Goal: Register for event/course

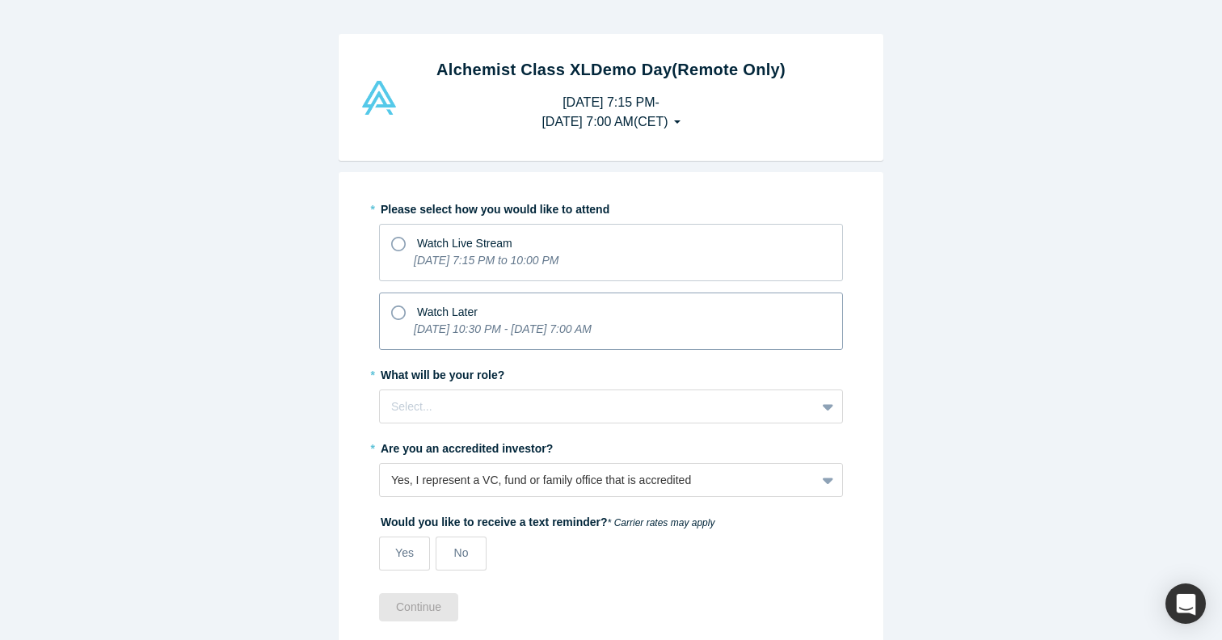
click at [392, 310] on icon at bounding box center [398, 313] width 15 height 15
click at [0, 0] on input "Watch Later [DATE] 10:30 PM - [DATE] 7:00 AM" at bounding box center [0, 0] width 0 height 0
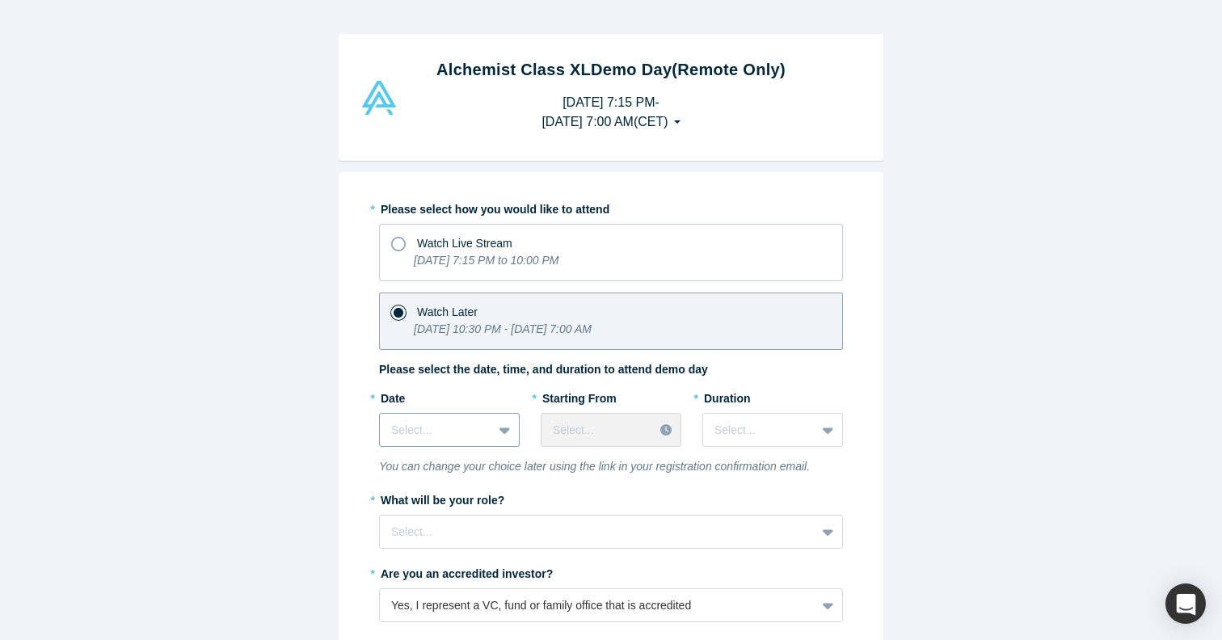
scroll to position [61, 0]
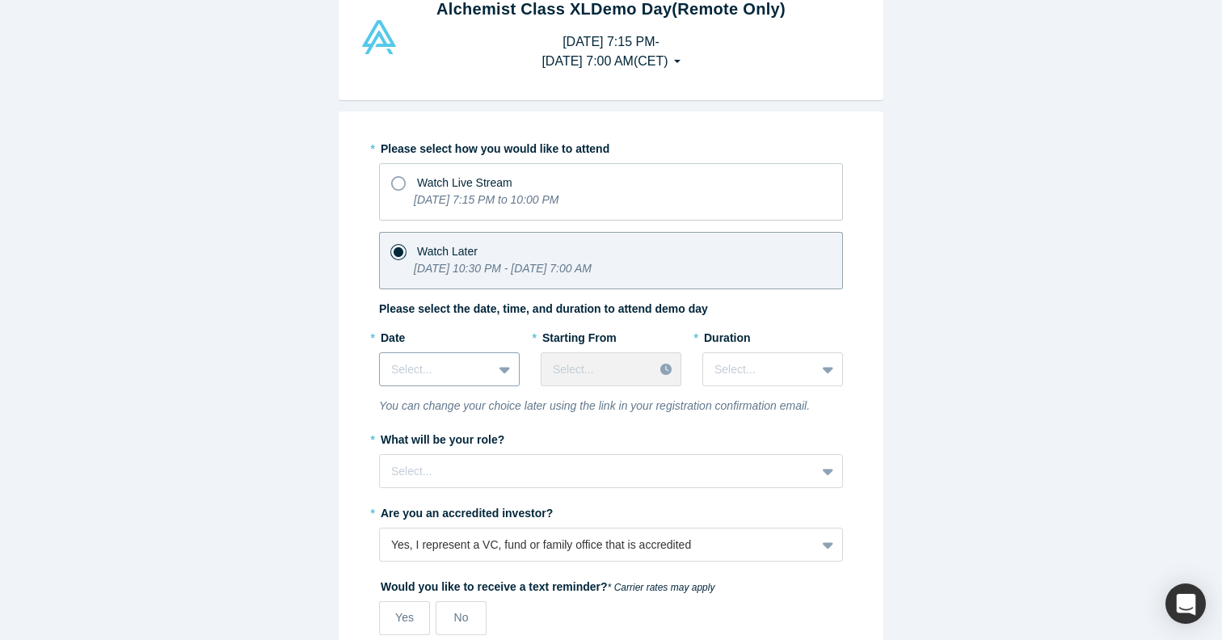
click at [494, 386] on div "Select..." at bounding box center [449, 369] width 141 height 34
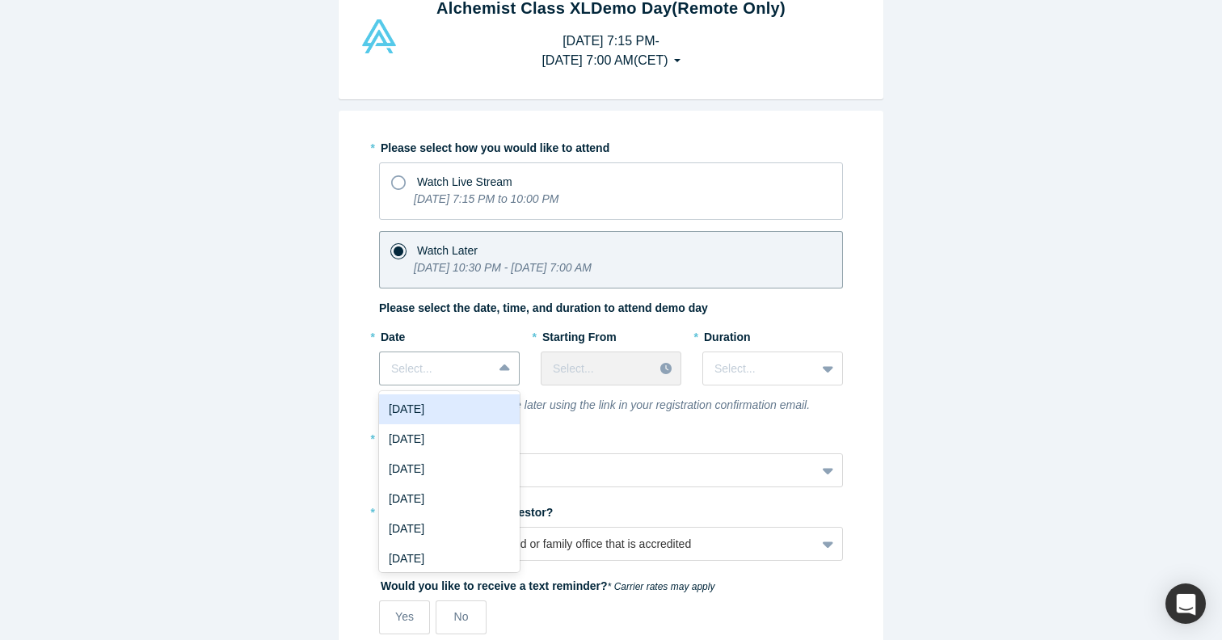
click at [473, 414] on div "[DATE]" at bounding box center [449, 410] width 141 height 30
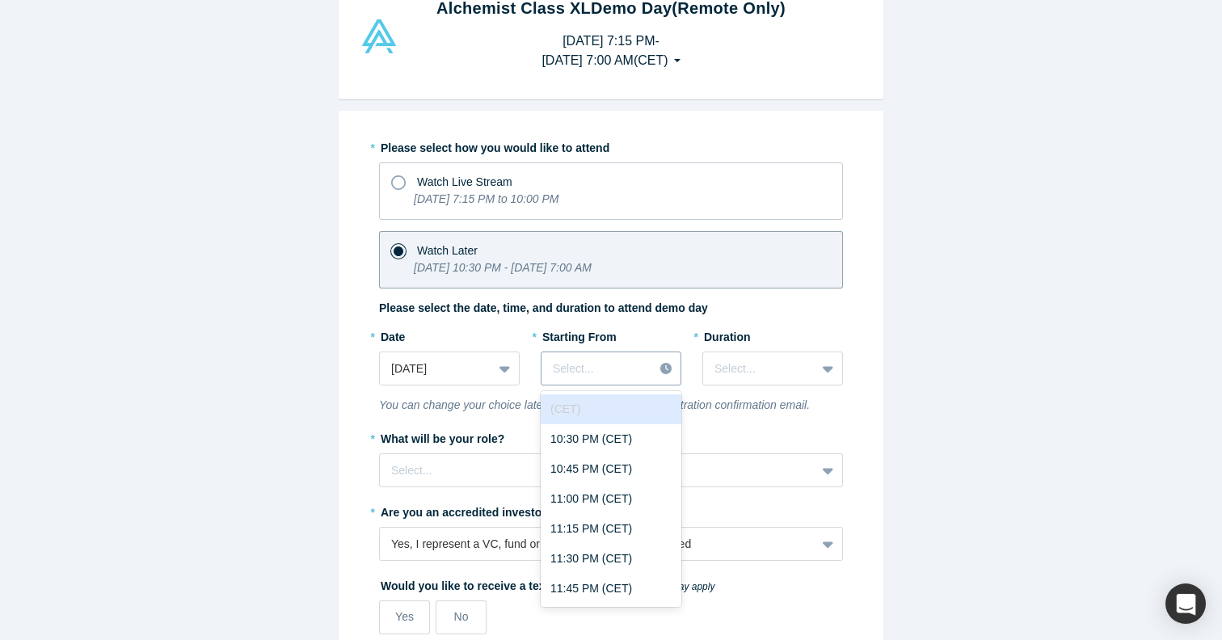
click at [631, 369] on div at bounding box center [597, 369] width 89 height 20
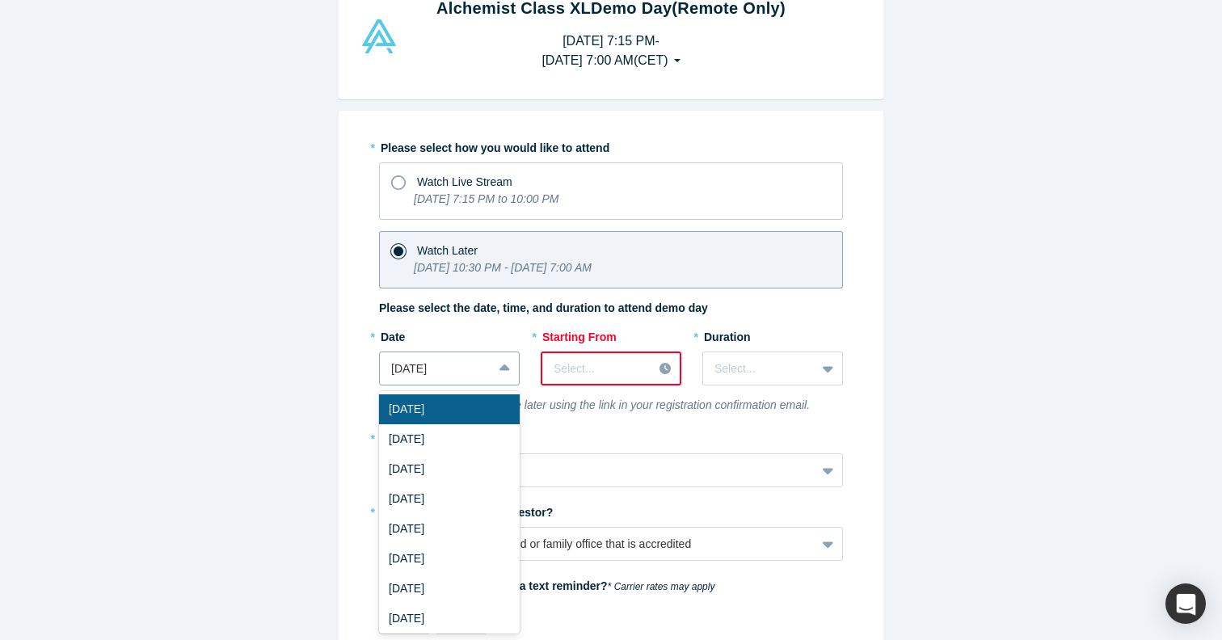
click at [503, 367] on icon at bounding box center [505, 368] width 11 height 6
click at [477, 433] on div "[DATE]" at bounding box center [449, 439] width 141 height 30
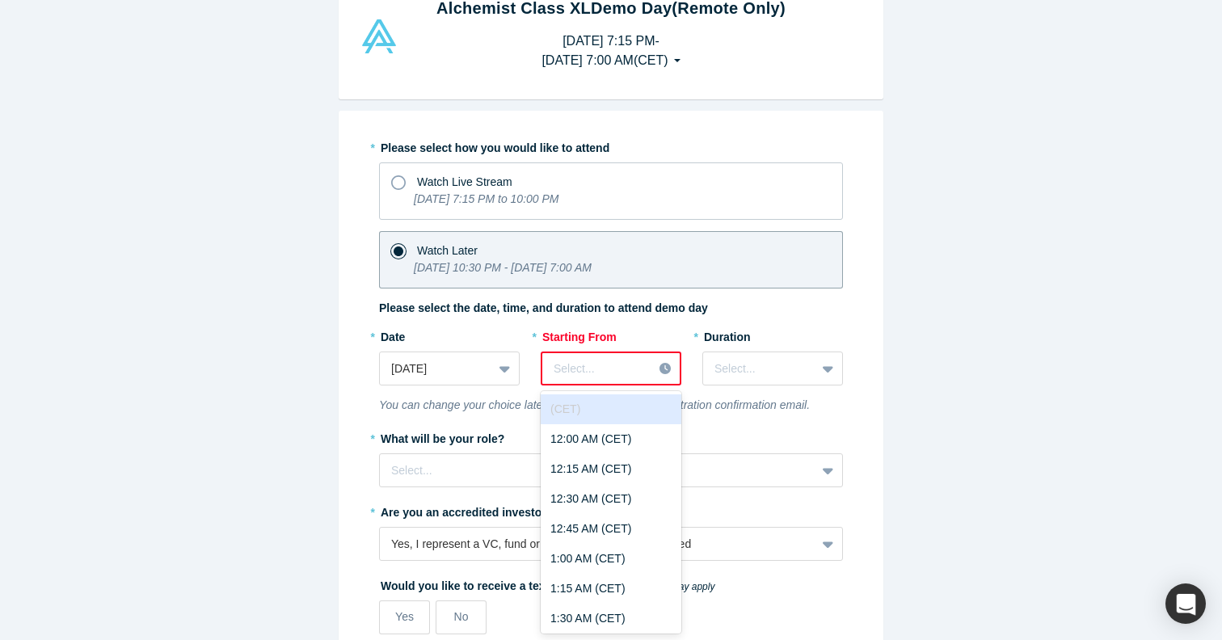
click at [614, 365] on div at bounding box center [597, 369] width 87 height 20
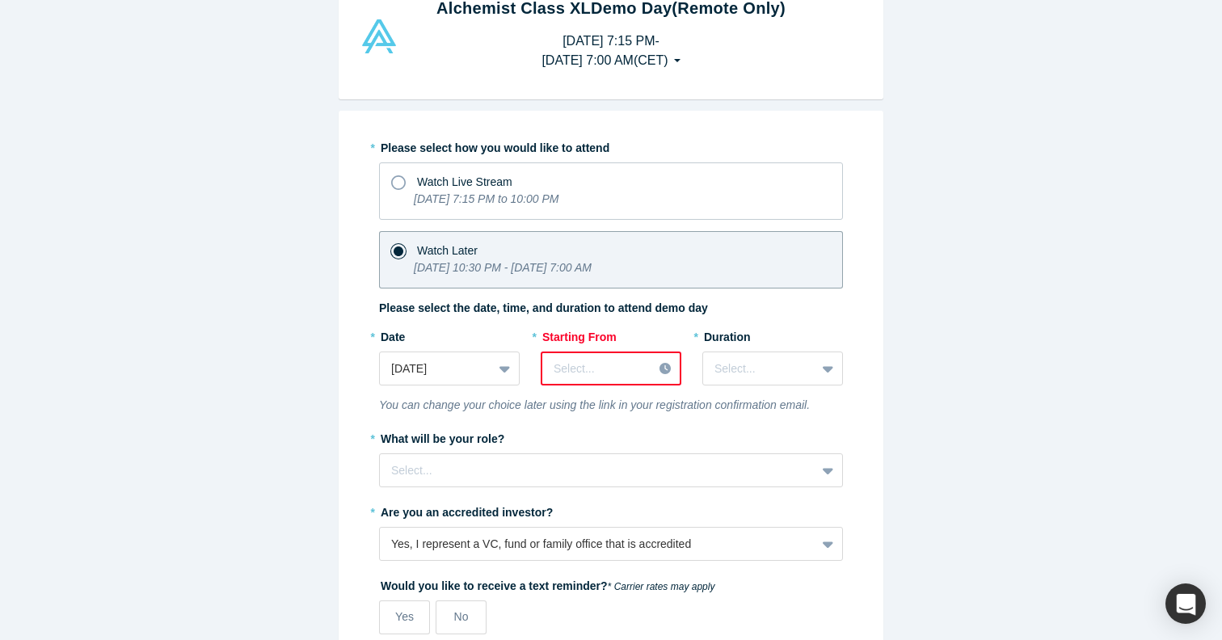
click at [602, 373] on div at bounding box center [597, 369] width 87 height 20
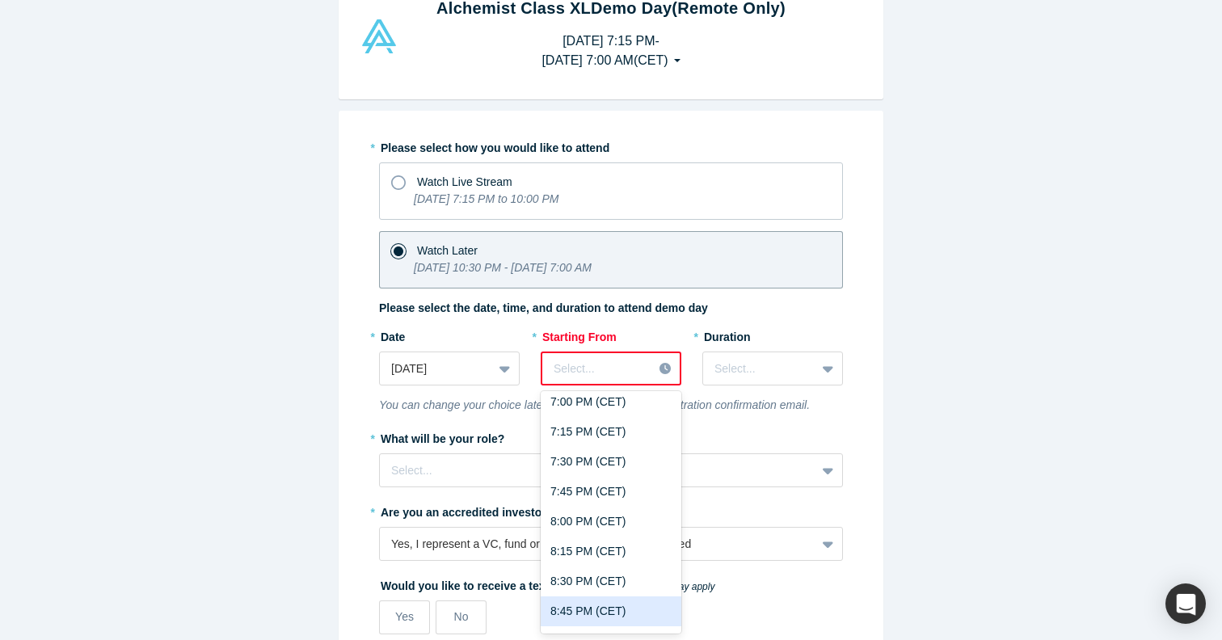
scroll to position [2238, 0]
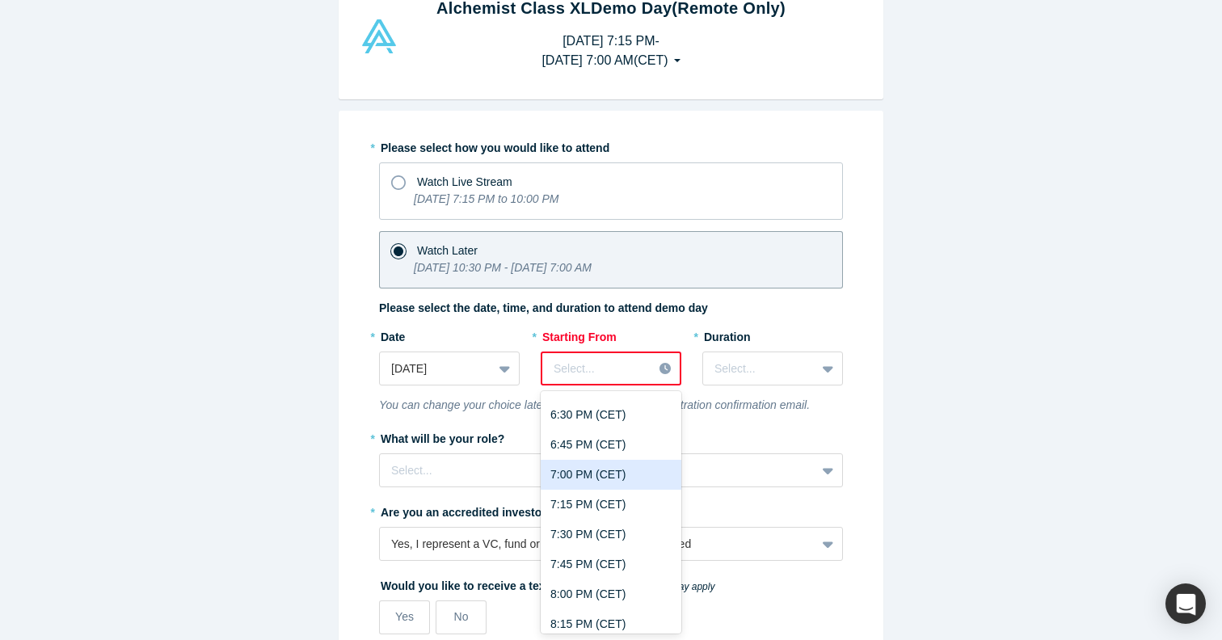
click at [589, 479] on div "7:00 PM (CET)" at bounding box center [611, 475] width 141 height 30
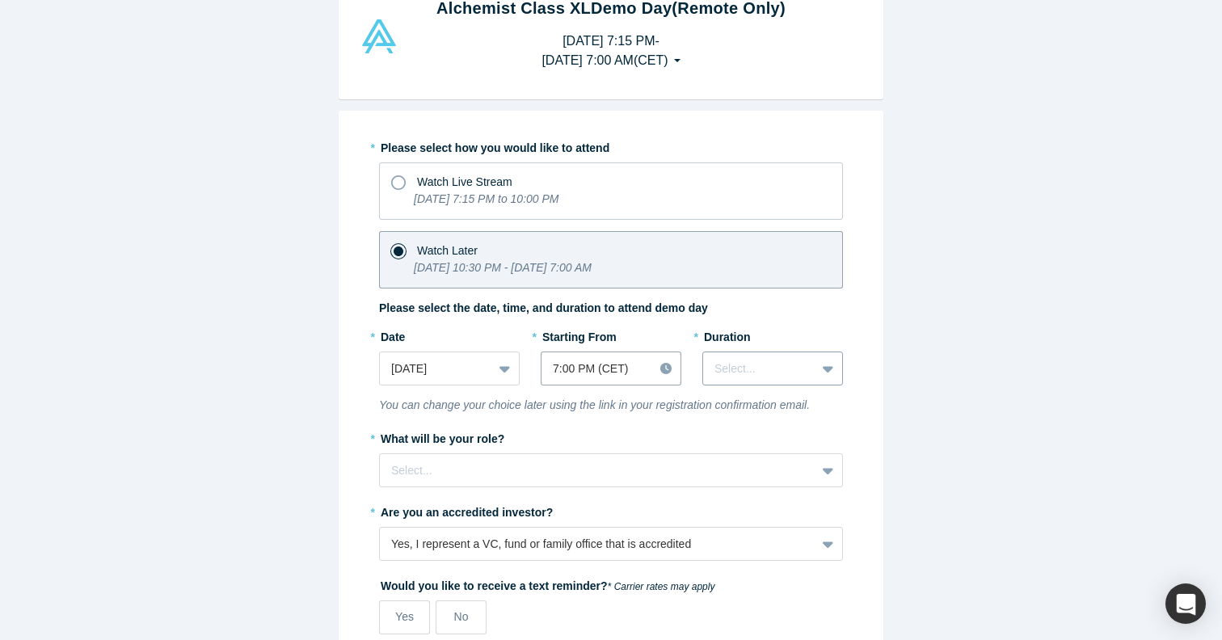
click at [734, 370] on div at bounding box center [760, 369] width 90 height 20
click at [734, 431] on div "1 hour" at bounding box center [773, 439] width 141 height 30
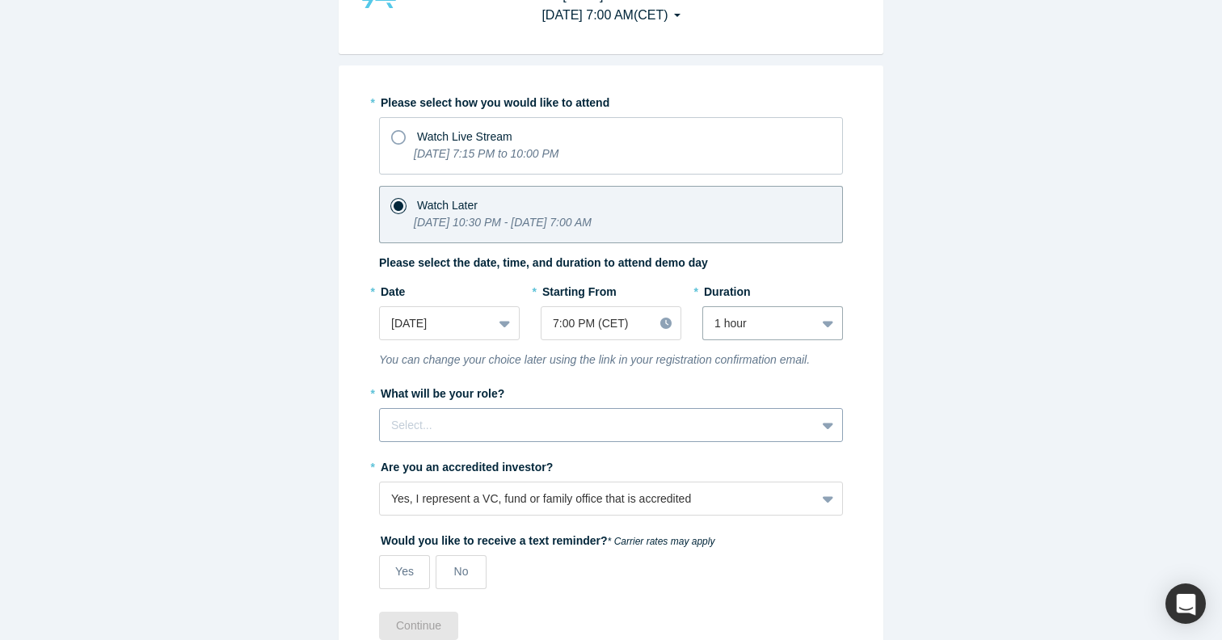
click at [538, 442] on div "Select..." at bounding box center [611, 425] width 464 height 34
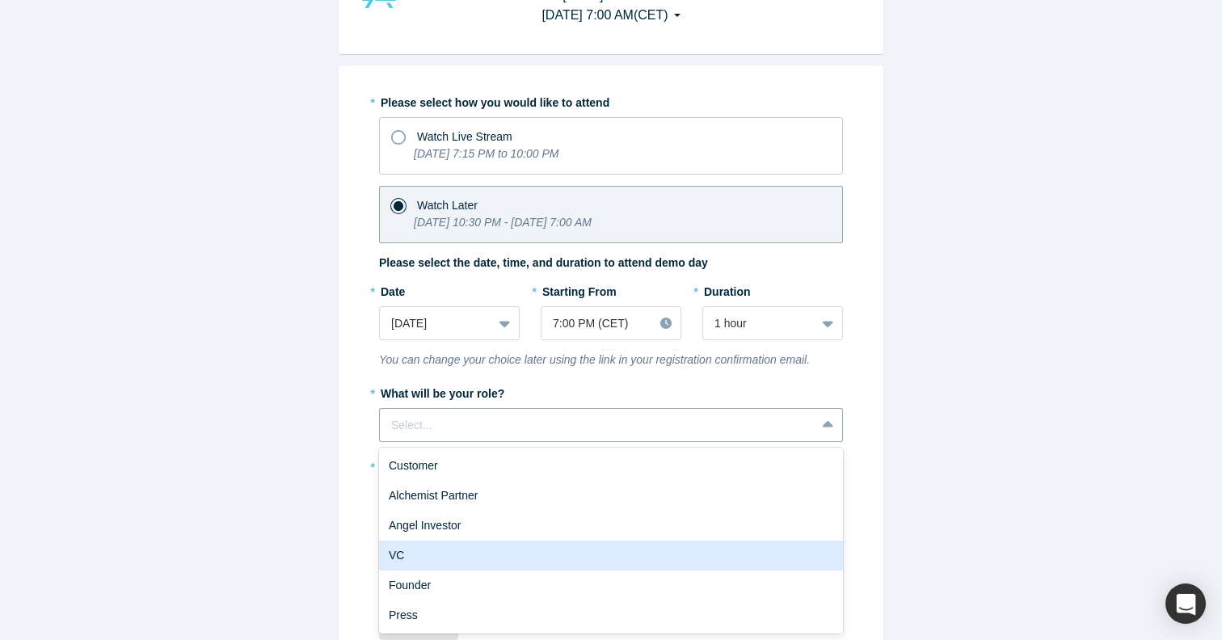
click at [462, 555] on div "VC" at bounding box center [611, 556] width 464 height 30
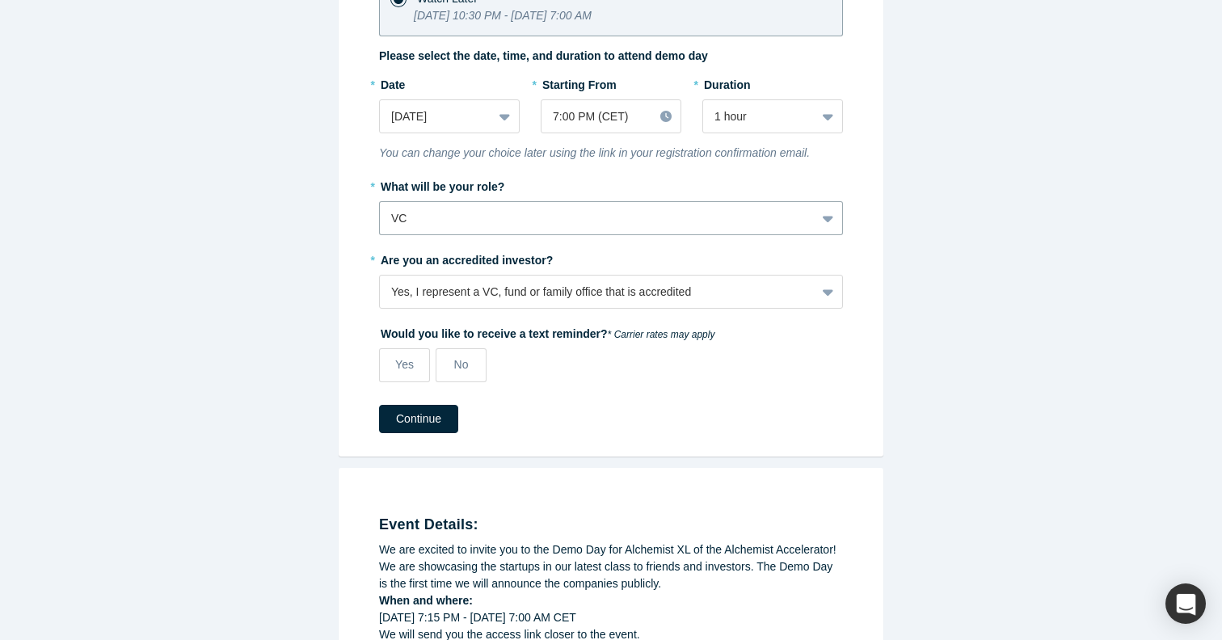
scroll to position [323, 0]
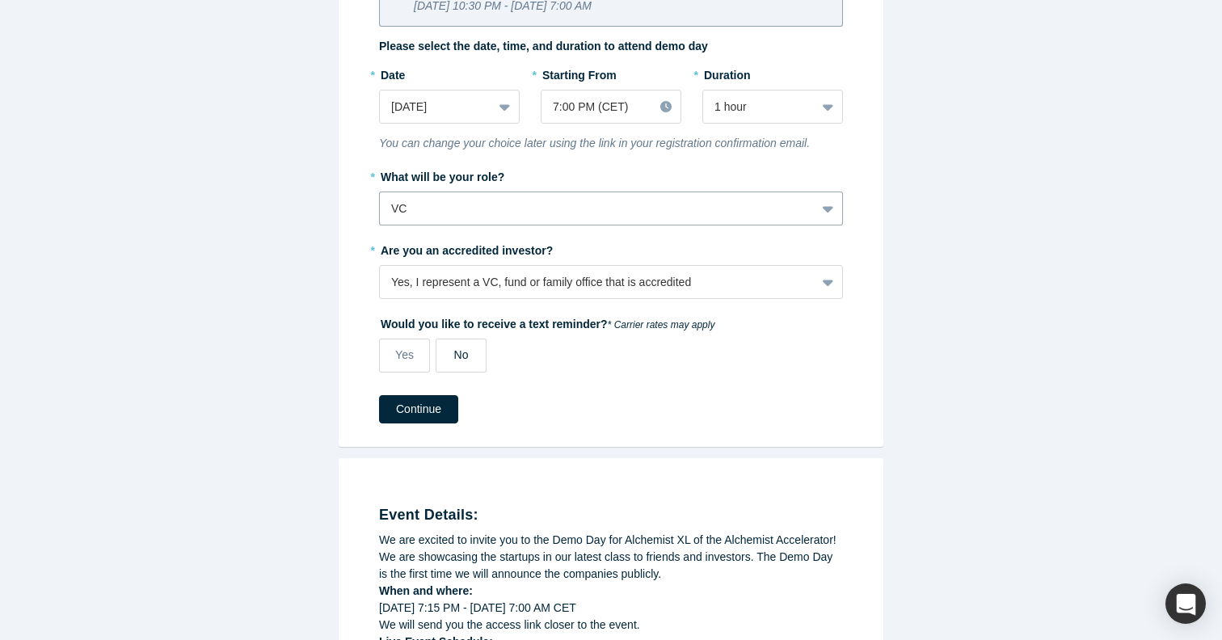
click at [466, 349] on span "No" at bounding box center [461, 354] width 15 height 13
click at [0, 0] on input "No" at bounding box center [0, 0] width 0 height 0
click at [428, 406] on button "Continue" at bounding box center [418, 409] width 79 height 28
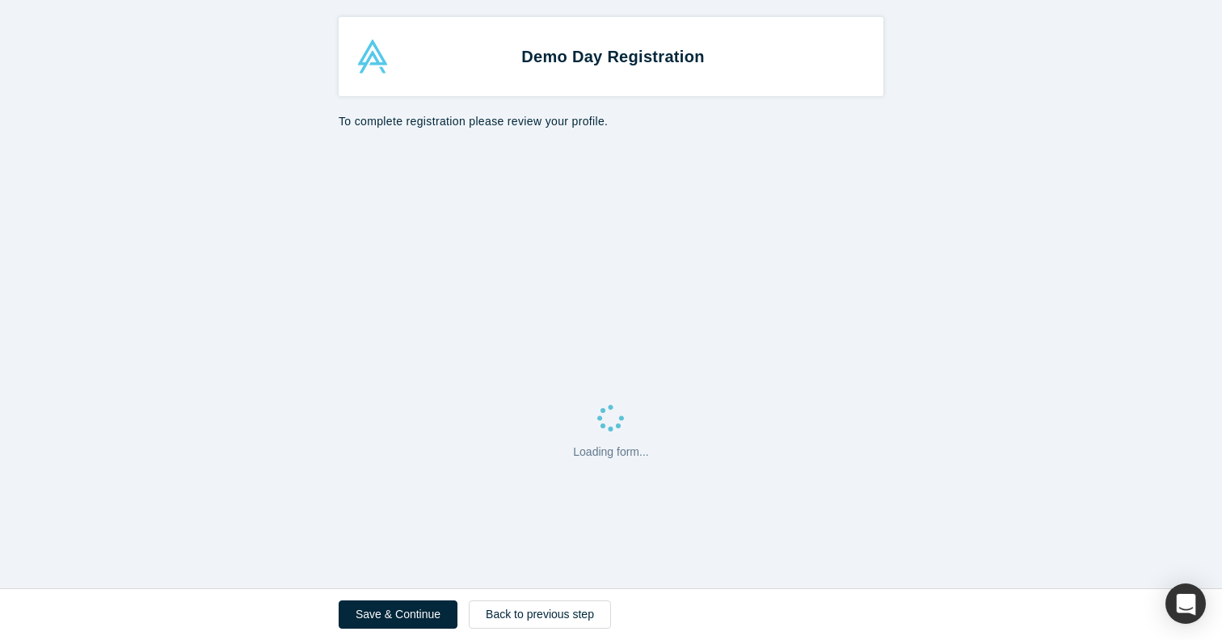
select select "US"
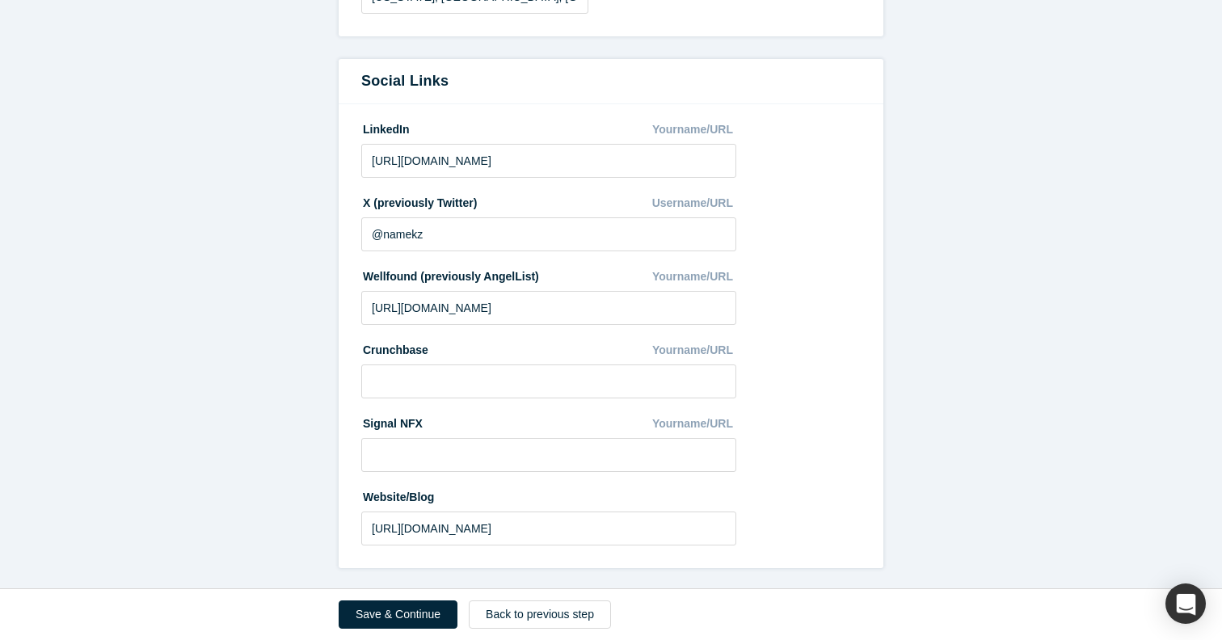
scroll to position [835, 0]
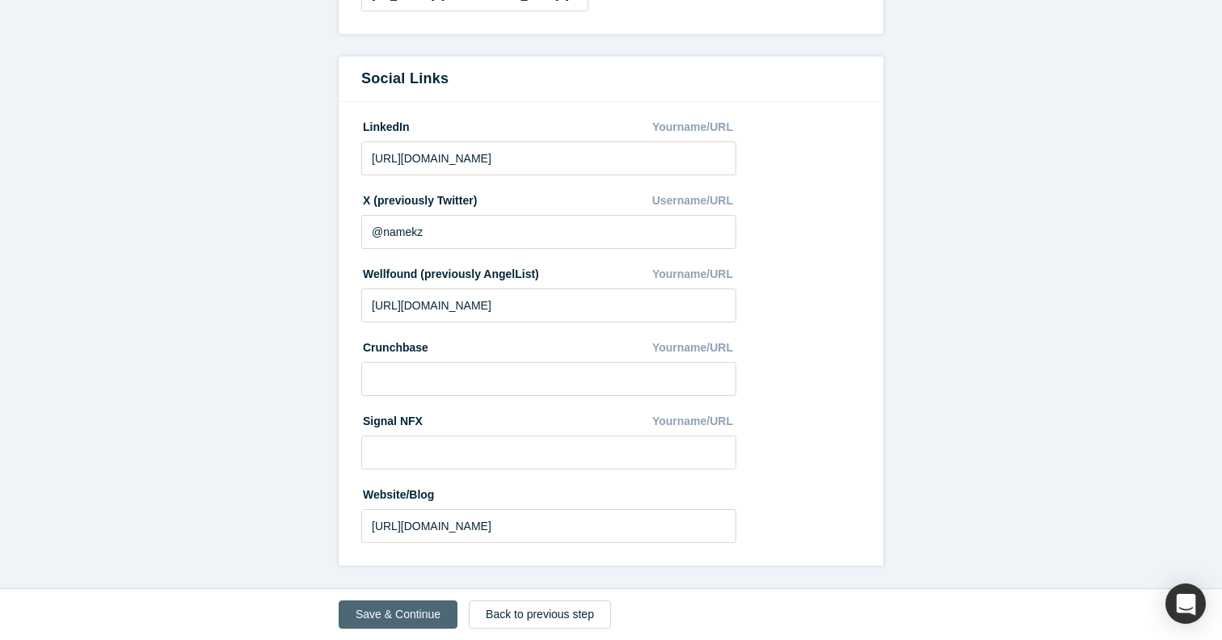
click at [405, 611] on button "Save & Continue" at bounding box center [398, 615] width 119 height 28
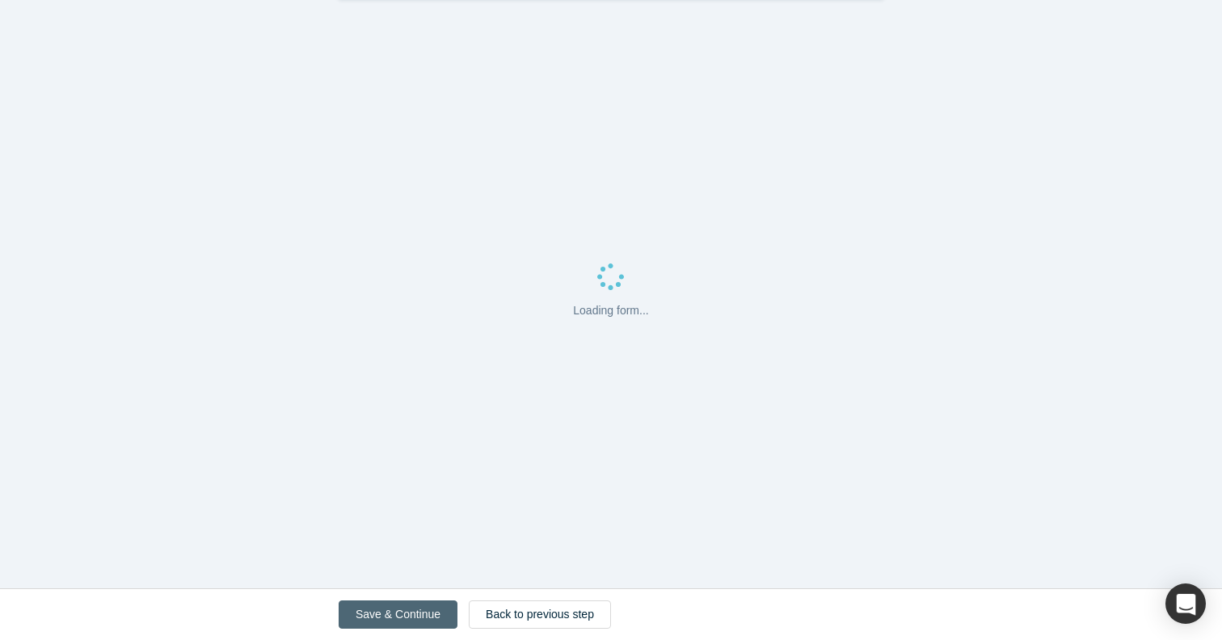
scroll to position [0, 0]
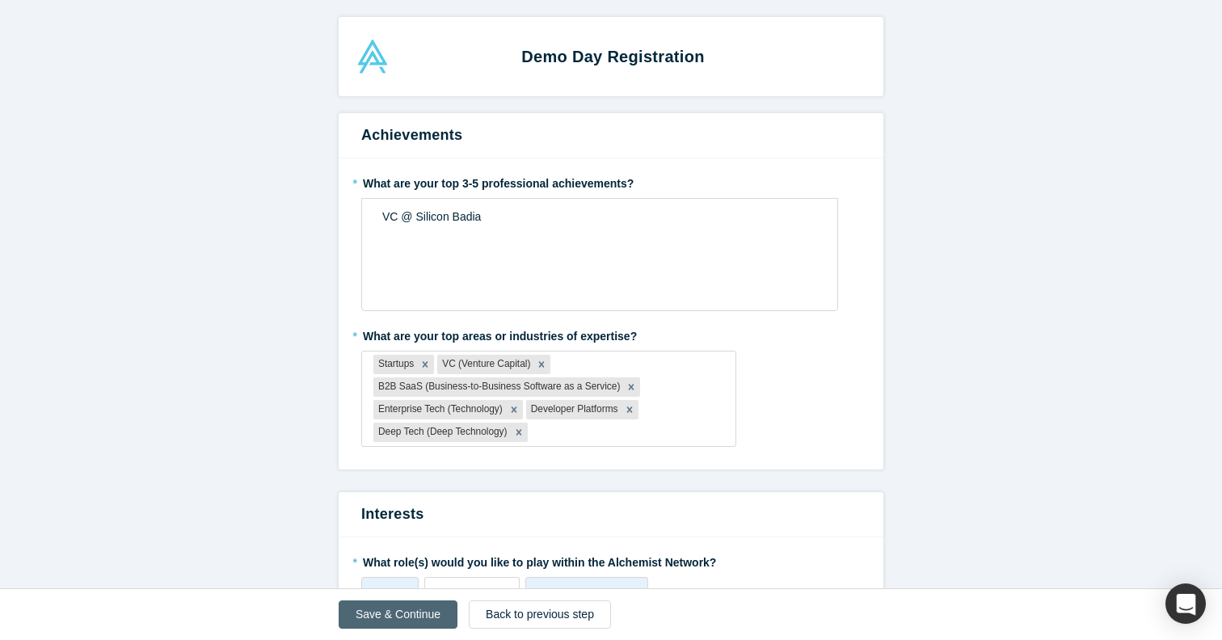
click at [403, 611] on button "Save & Continue" at bounding box center [398, 615] width 119 height 28
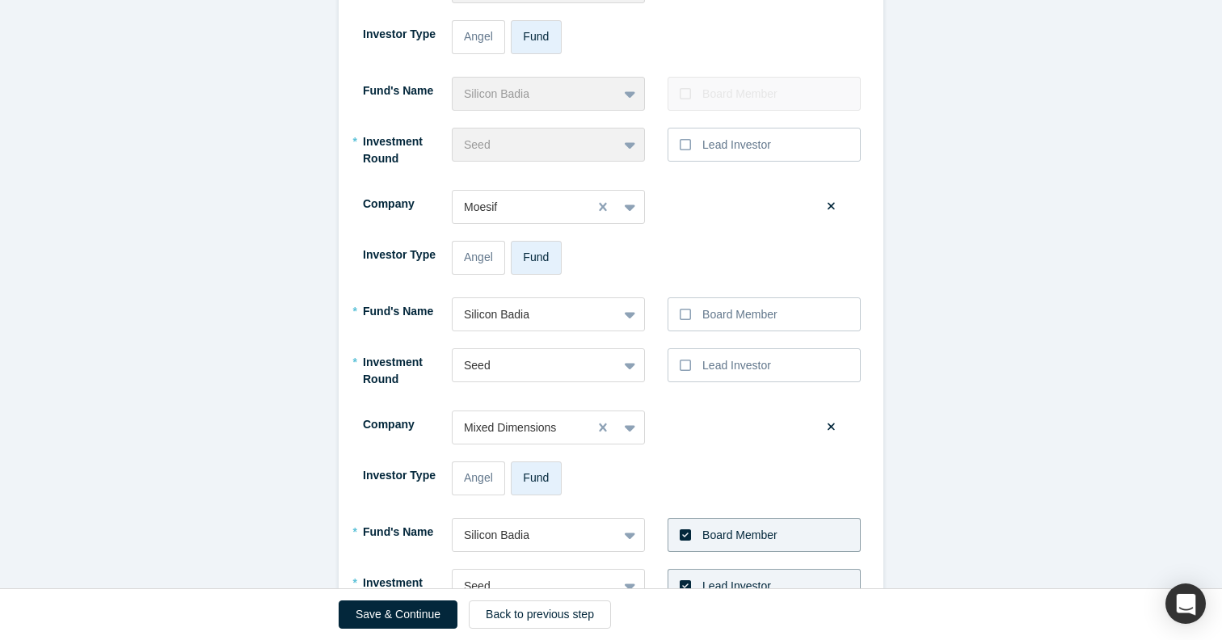
scroll to position [930, 0]
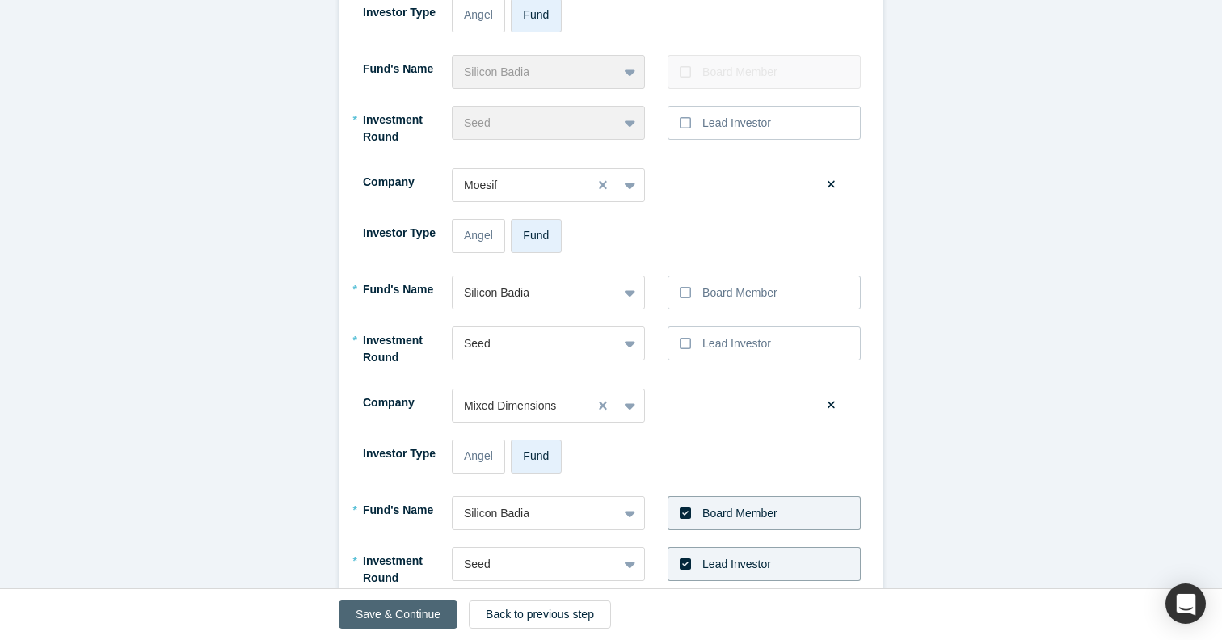
click at [400, 612] on button "Save & Continue" at bounding box center [398, 615] width 119 height 28
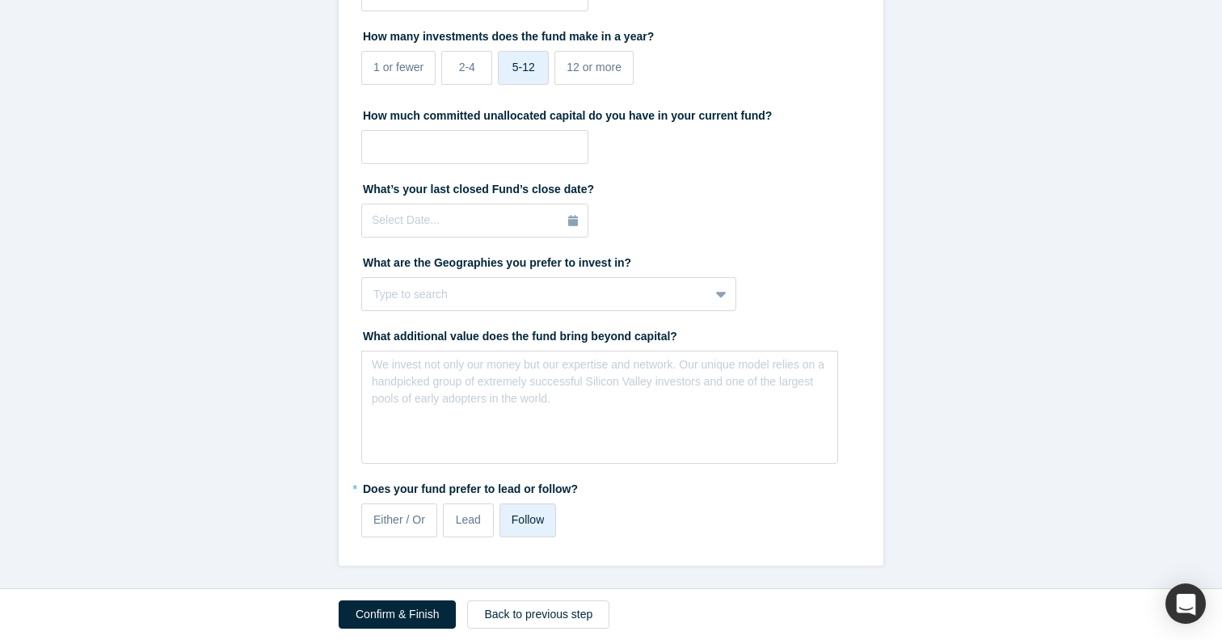
scroll to position [0, 0]
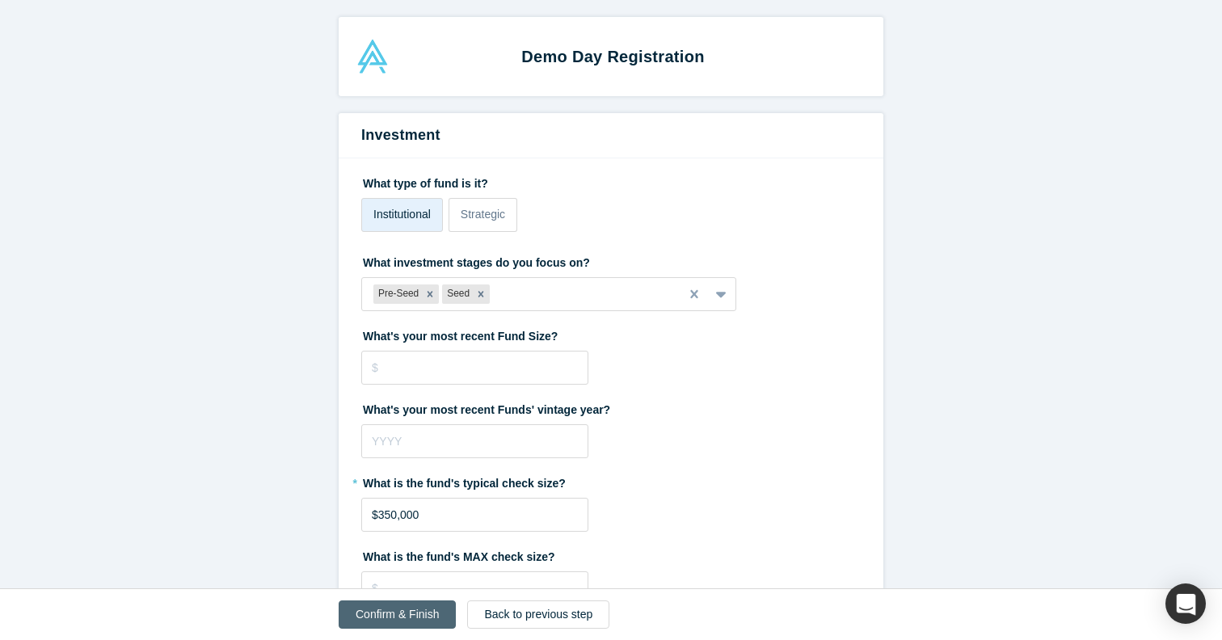
click at [394, 614] on button "Confirm & Finish" at bounding box center [397, 615] width 117 height 28
